Goal: Check status: Check status

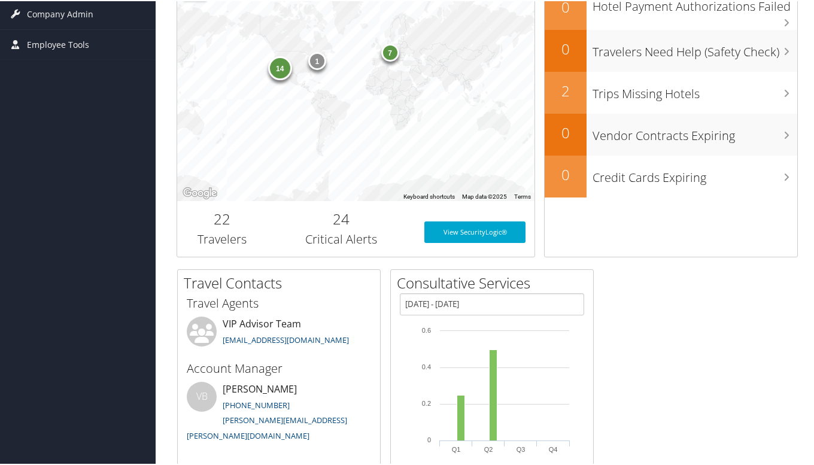
scroll to position [156, 0]
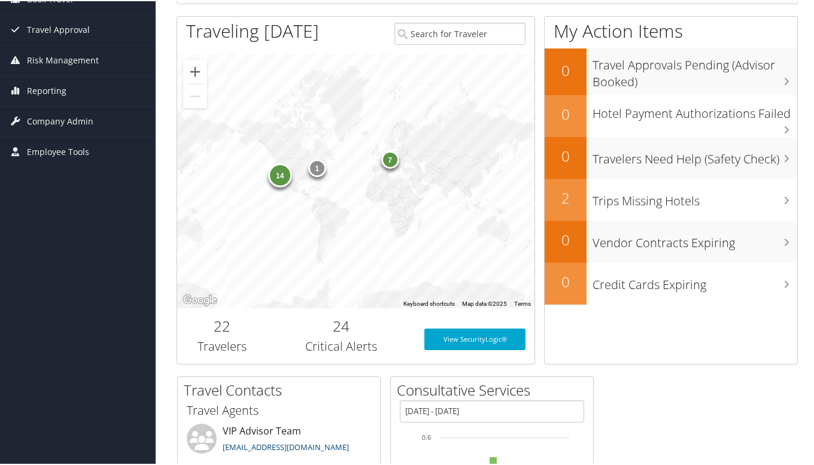
click at [282, 179] on div "14" at bounding box center [279, 174] width 24 height 24
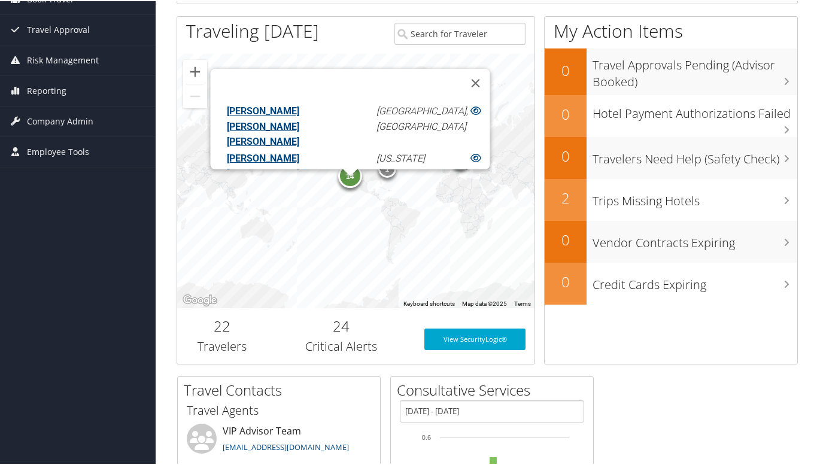
scroll to position [0, 0]
click at [474, 71] on button "Close" at bounding box center [475, 82] width 29 height 29
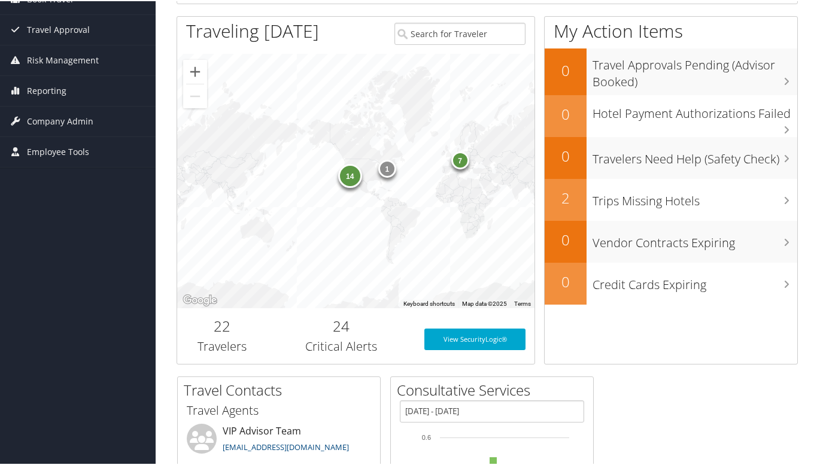
click at [388, 168] on div "1" at bounding box center [387, 168] width 18 height 18
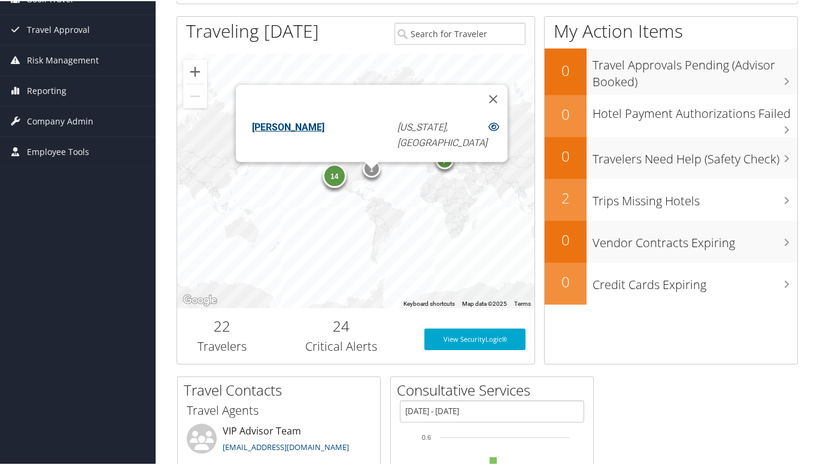
click at [483, 87] on button "Close" at bounding box center [493, 97] width 29 height 29
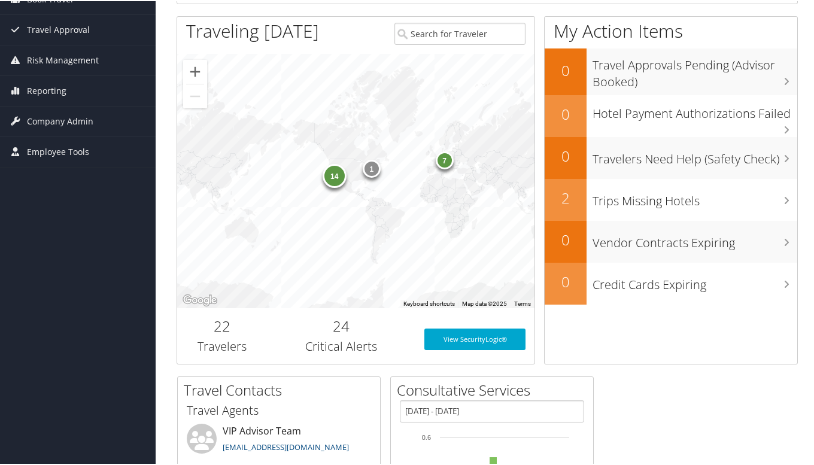
click at [446, 162] on div "7" at bounding box center [444, 159] width 18 height 18
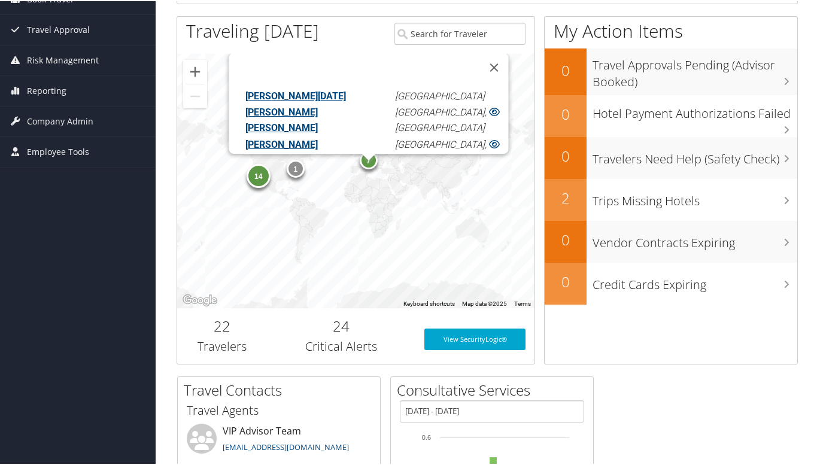
scroll to position [60, 0]
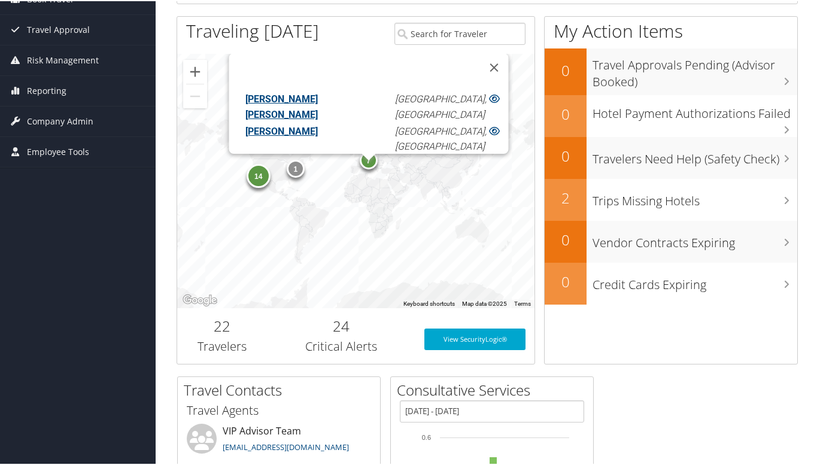
click at [480, 57] on button "Close" at bounding box center [493, 66] width 29 height 29
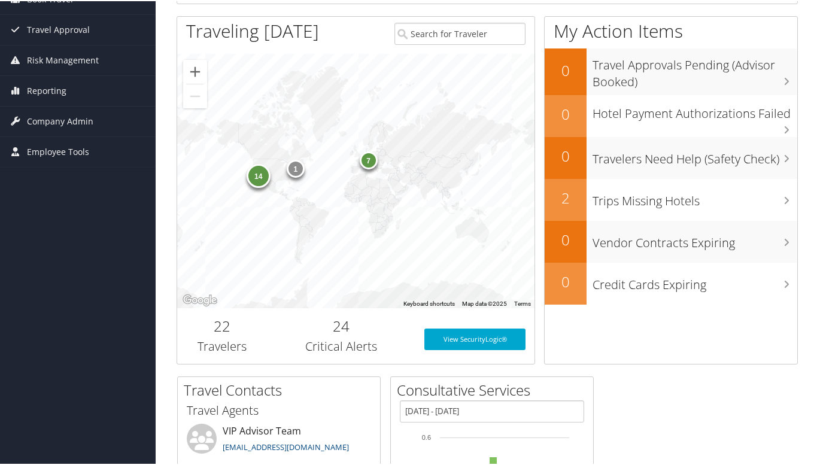
click at [629, 212] on div "Trips Missing Hotels" at bounding box center [691, 199] width 211 height 42
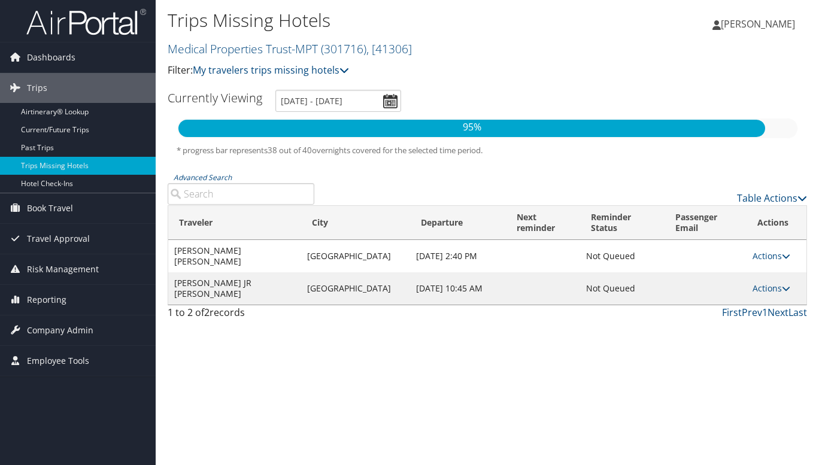
click at [86, 126] on link "Current/Future Trips" at bounding box center [78, 130] width 156 height 18
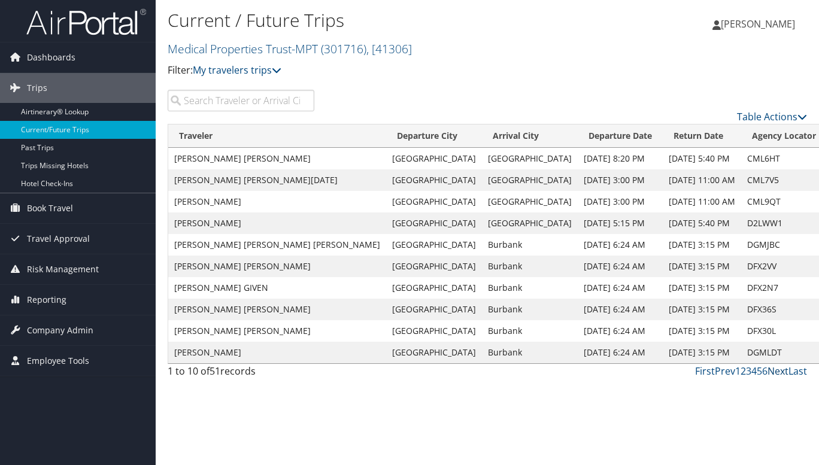
click at [778, 372] on link "Next" at bounding box center [777, 370] width 21 height 13
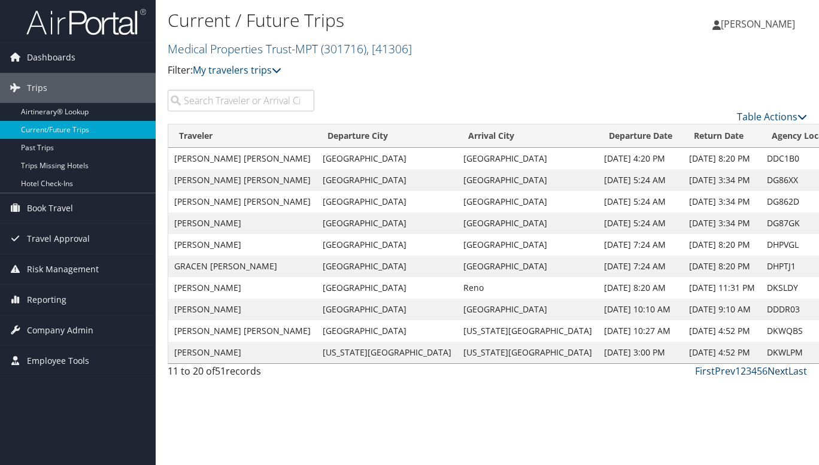
click at [778, 372] on link "Next" at bounding box center [777, 370] width 21 height 13
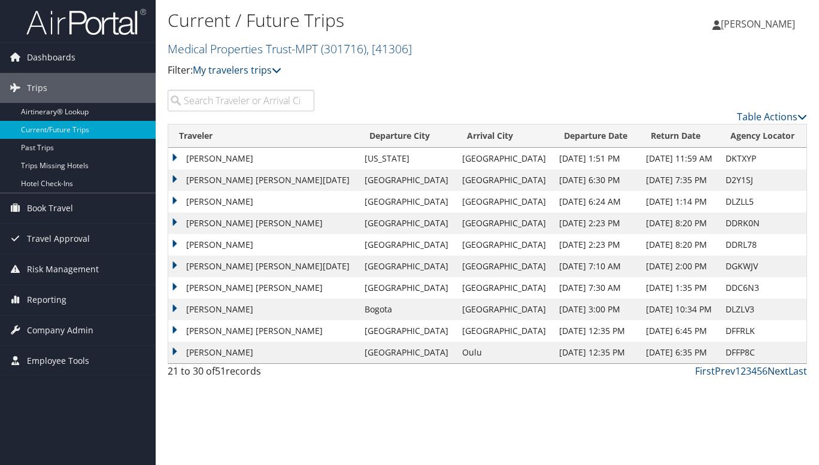
click at [778, 372] on link "Next" at bounding box center [777, 370] width 21 height 13
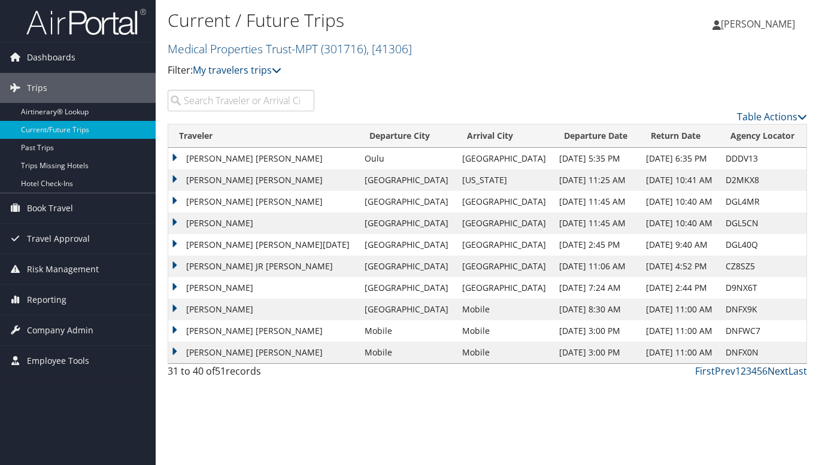
click at [778, 372] on link "Next" at bounding box center [777, 370] width 21 height 13
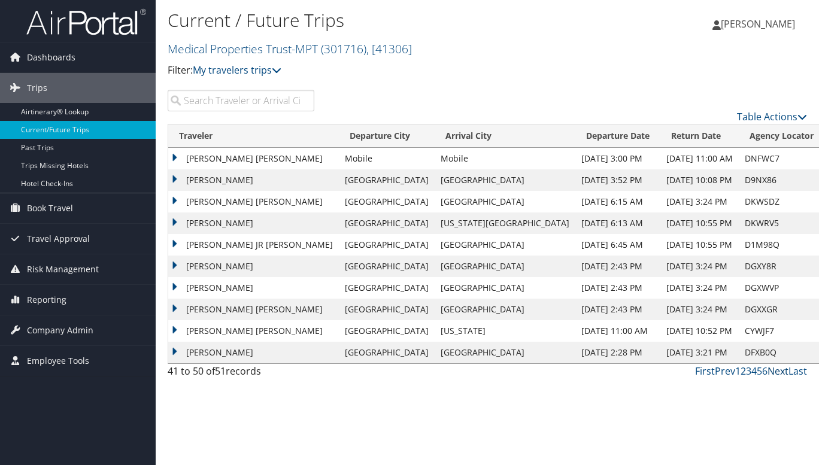
click at [780, 370] on link "Next" at bounding box center [777, 370] width 21 height 13
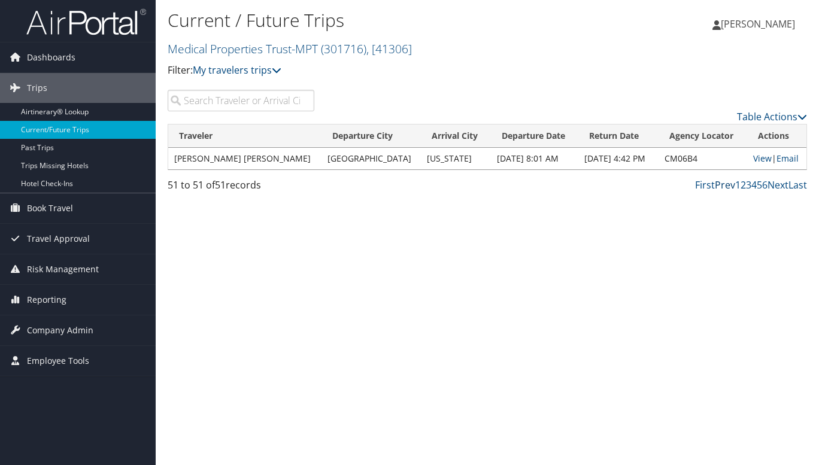
click at [726, 182] on link "Prev" at bounding box center [724, 184] width 20 height 13
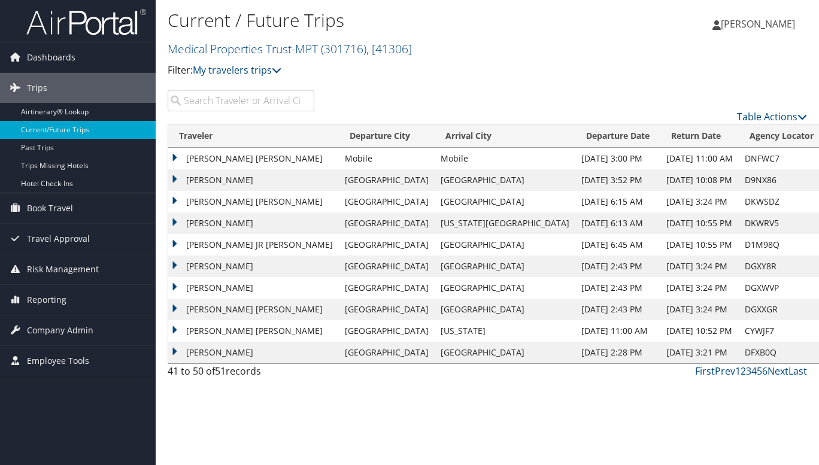
click at [175, 352] on td "BRITTANY ROPER FLATAU" at bounding box center [253, 353] width 171 height 22
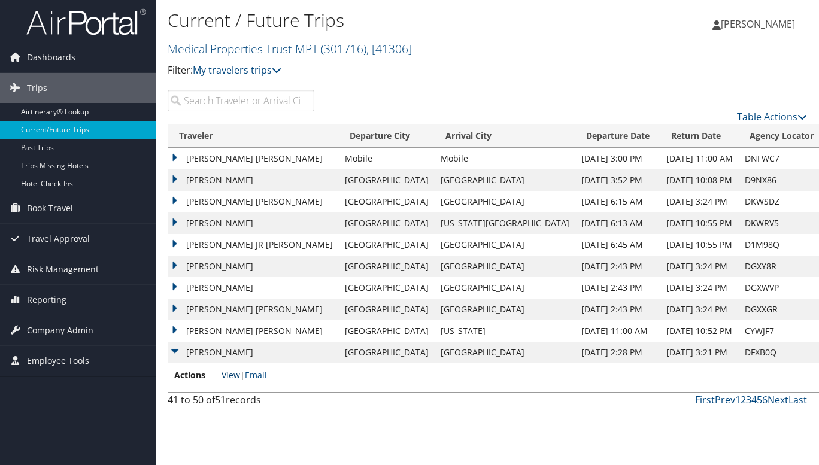
click at [226, 373] on link "View" at bounding box center [230, 374] width 19 height 11
